Goal: Task Accomplishment & Management: Manage account settings

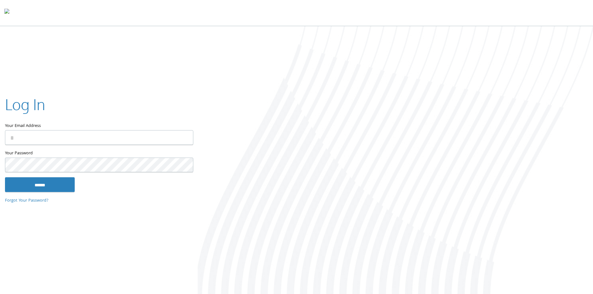
click at [78, 133] on input "Your Email Address" at bounding box center [99, 137] width 188 height 15
type input "**********"
click at [5, 177] on input "******" at bounding box center [40, 184] width 70 height 15
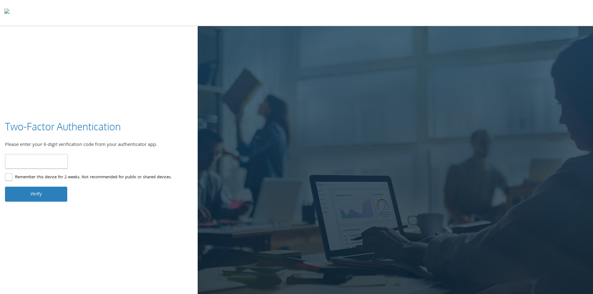
type input "******"
